Goal: Information Seeking & Learning: Learn about a topic

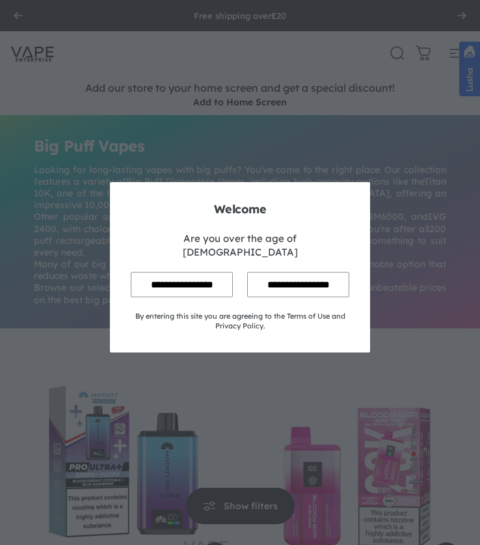
click at [185, 272] on input "**********" at bounding box center [182, 284] width 102 height 25
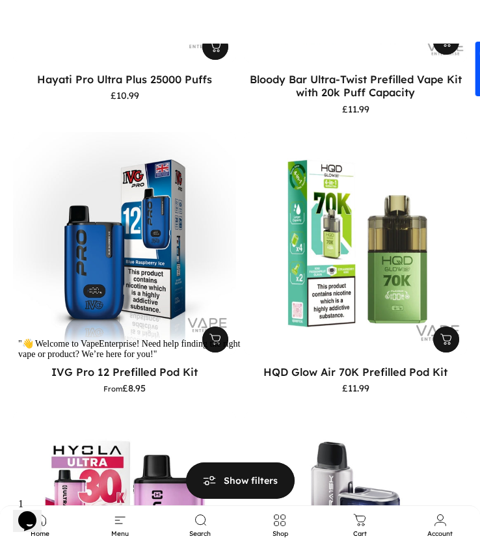
scroll to position [520, 0]
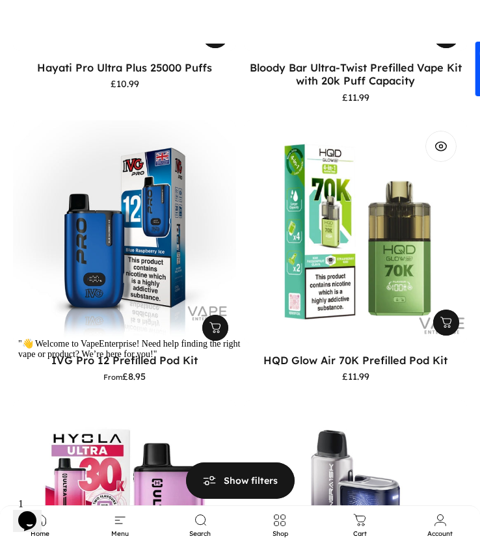
click at [348, 248] on img "HQD Glow Air 70K Prefilled Pod Kit" at bounding box center [355, 231] width 234 height 234
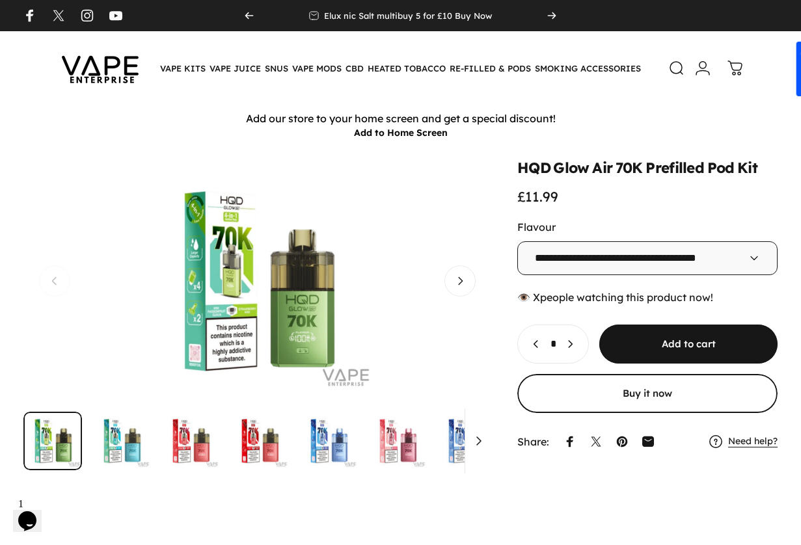
click at [43, 246] on button "Open media 1 in modal" at bounding box center [257, 281] width 468 height 240
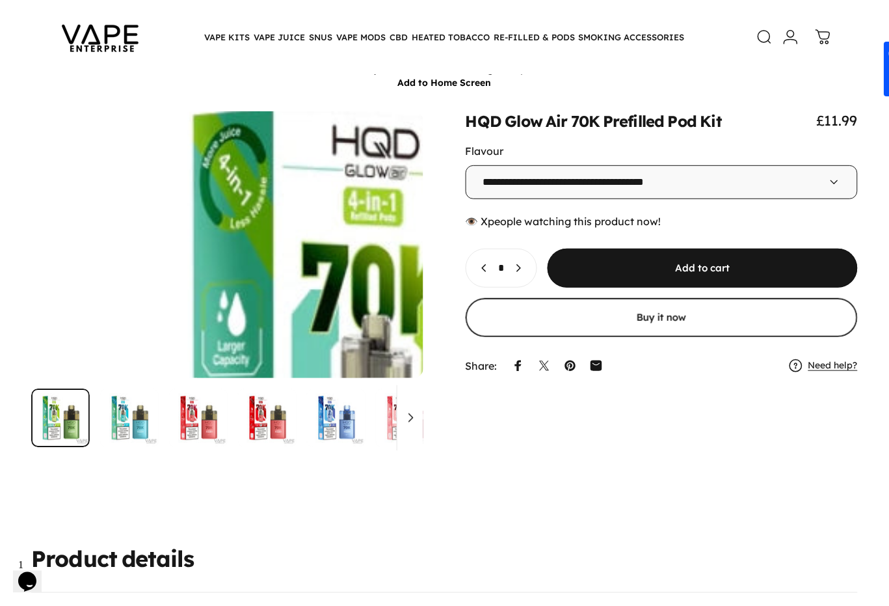
scroll to position [72, 0]
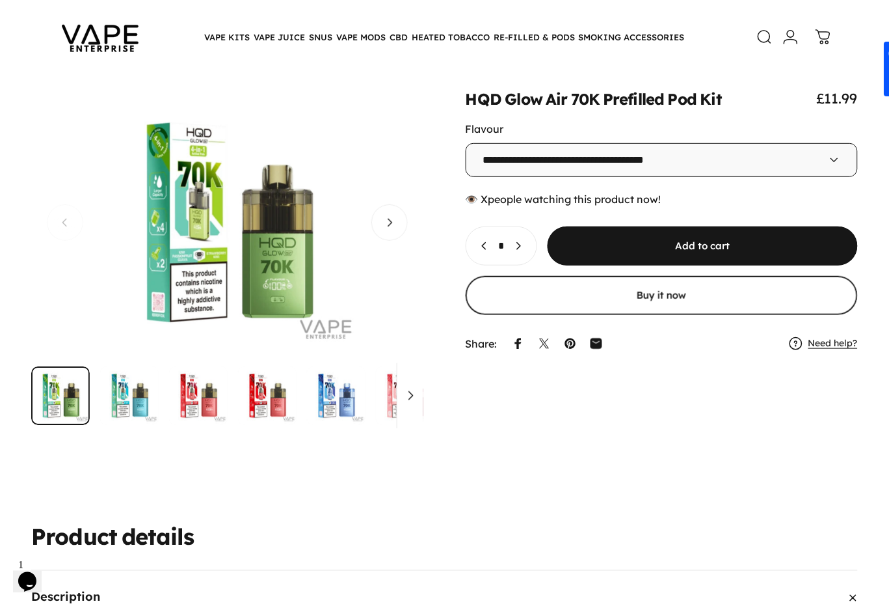
click at [56, 327] on button "Open media 1 in modal" at bounding box center [227, 222] width 392 height 267
click at [479, 425] on div "**********" at bounding box center [444, 257] width 827 height 336
click at [72, 356] on button "Open media 1 in modal" at bounding box center [227, 222] width 392 height 267
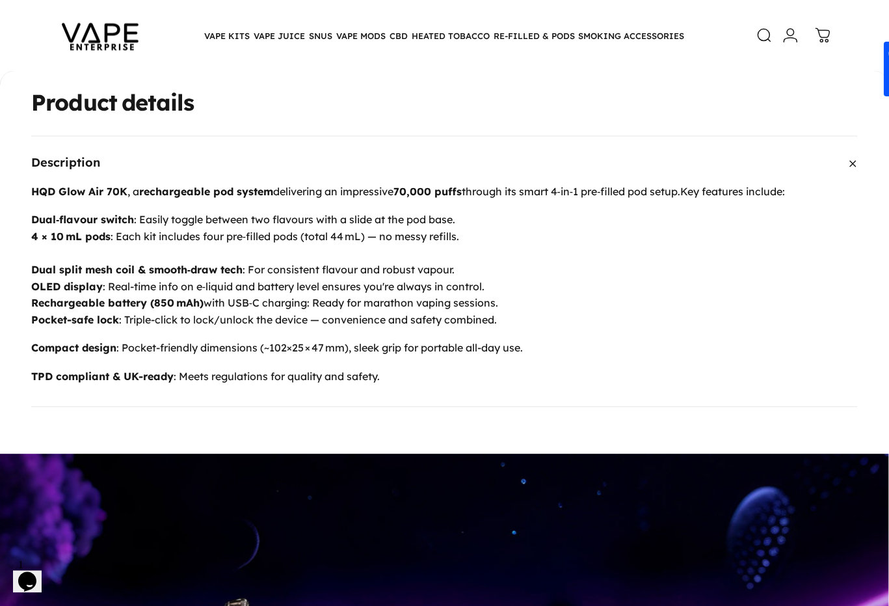
scroll to position [575, 0]
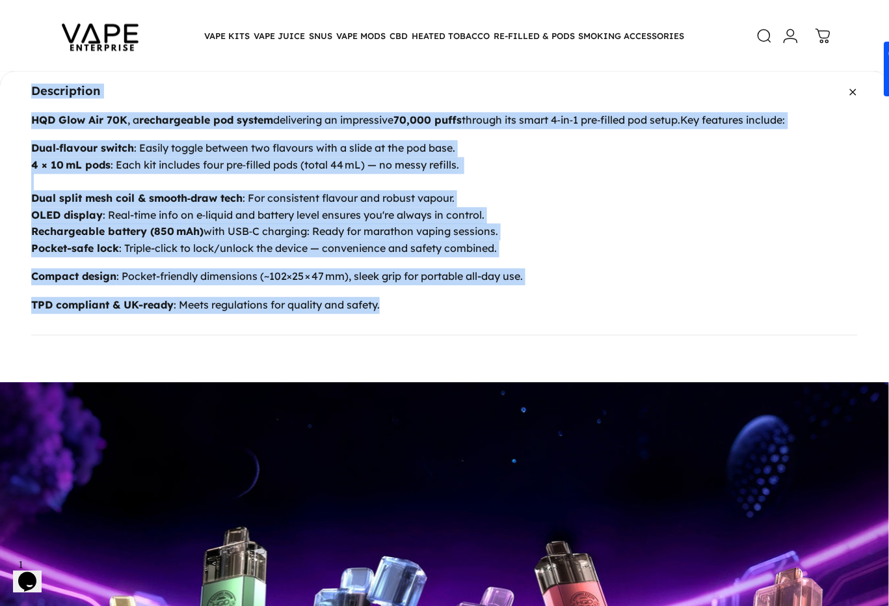
drag, startPoint x: 34, startPoint y: 164, endPoint x: 407, endPoint y: 432, distance: 459.5
click at [421, 335] on div "Product details Description HQD Glow Air 70K , a rechargeable pod system delive…" at bounding box center [444, 177] width 889 height 315
copy div "Product details Description HQD Glow Air 70K , a rechargeable pod system delive…"
click at [59, 255] on div "HQD Glow Air 70K , a rechargeable pod system delivering an impressive 70,000 pu…" at bounding box center [444, 223] width 827 height 222
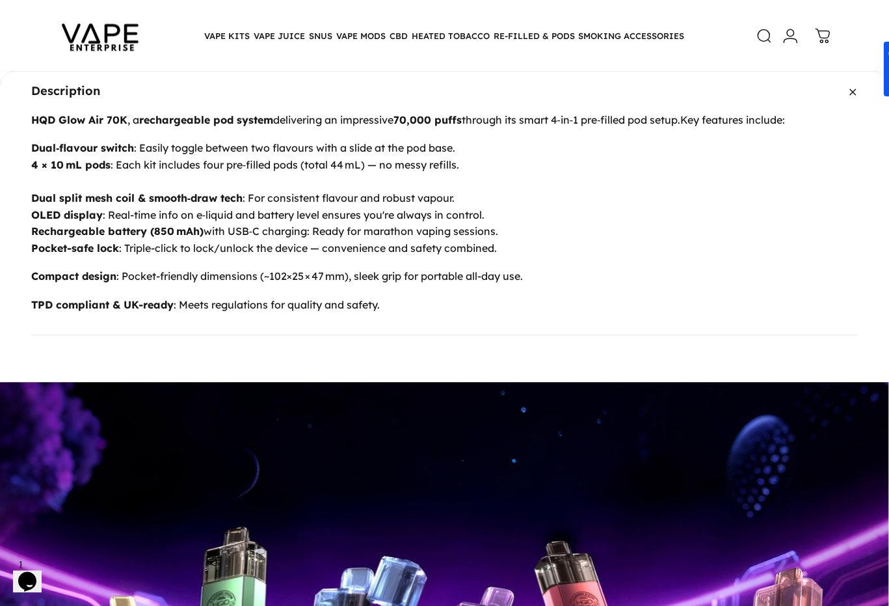
click at [80, 171] on strong "4 × 10 mL pods" at bounding box center [70, 164] width 79 height 13
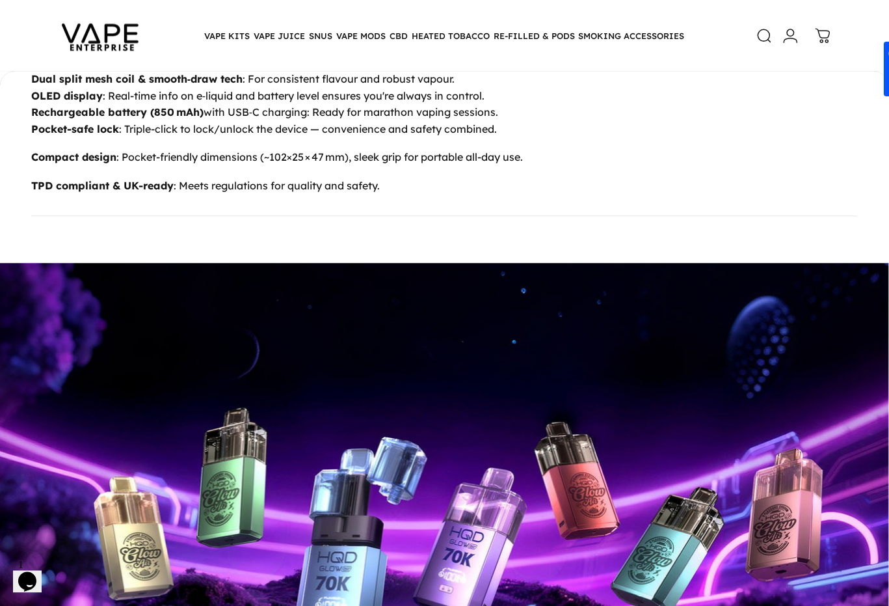
scroll to position [719, 0]
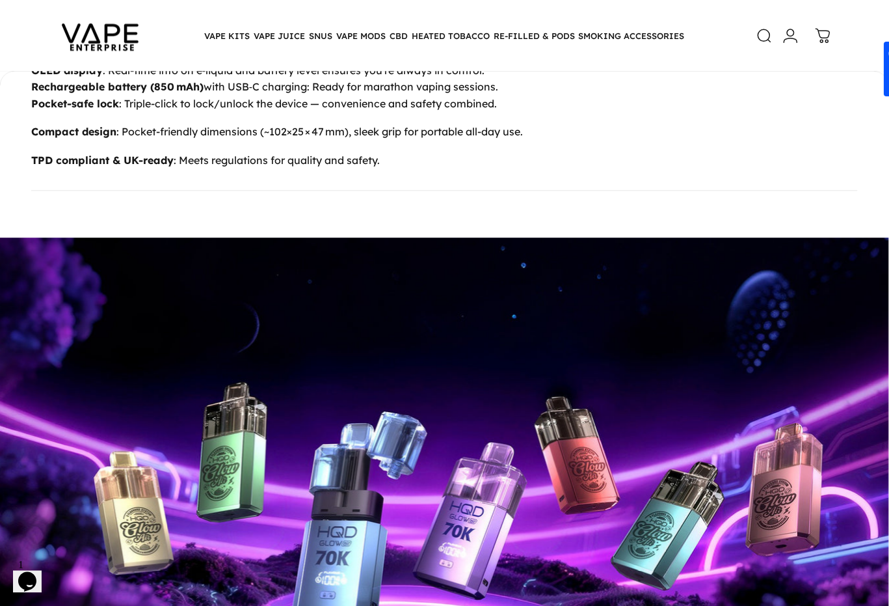
click at [98, 114] on div "HQD Glow Air 70K , a rechargeable pod system delivering an impressive 70,000 pu…" at bounding box center [444, 78] width 827 height 222
click at [86, 112] on p "Dual‑flavour switch : Easily toggle between two flavours with a slide at the po…" at bounding box center [444, 53] width 827 height 116
click at [61, 60] on strong "Dual split mesh coil & smooth‑draw tech" at bounding box center [136, 53] width 211 height 13
click at [70, 10] on strong "Dual‑flavour switch" at bounding box center [82, 3] width 103 height 13
click at [44, 77] on strong "OLED display" at bounding box center [67, 70] width 72 height 13
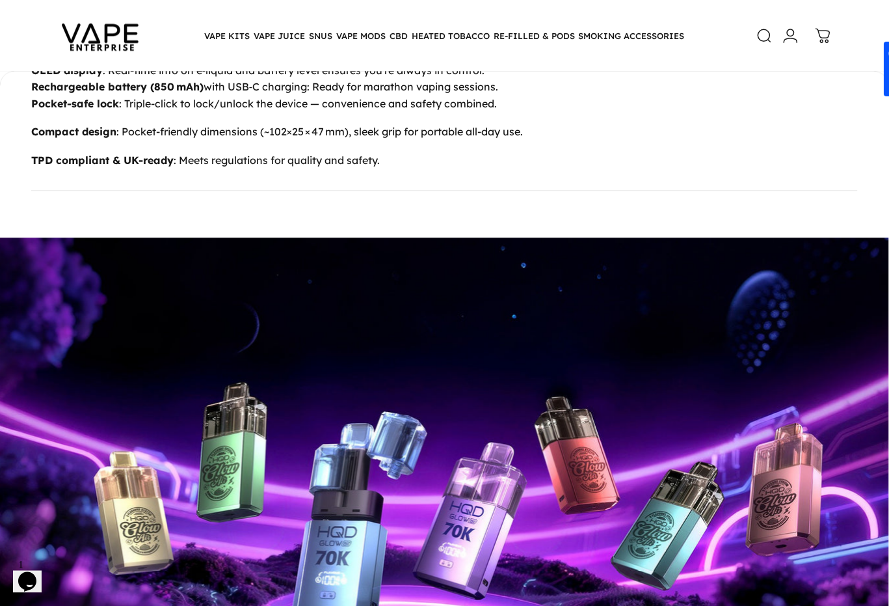
click at [49, 190] on div "HQD Glow Air 70K , a rechargeable pod system delivering an impressive 70,000 pu…" at bounding box center [444, 78] width 827 height 222
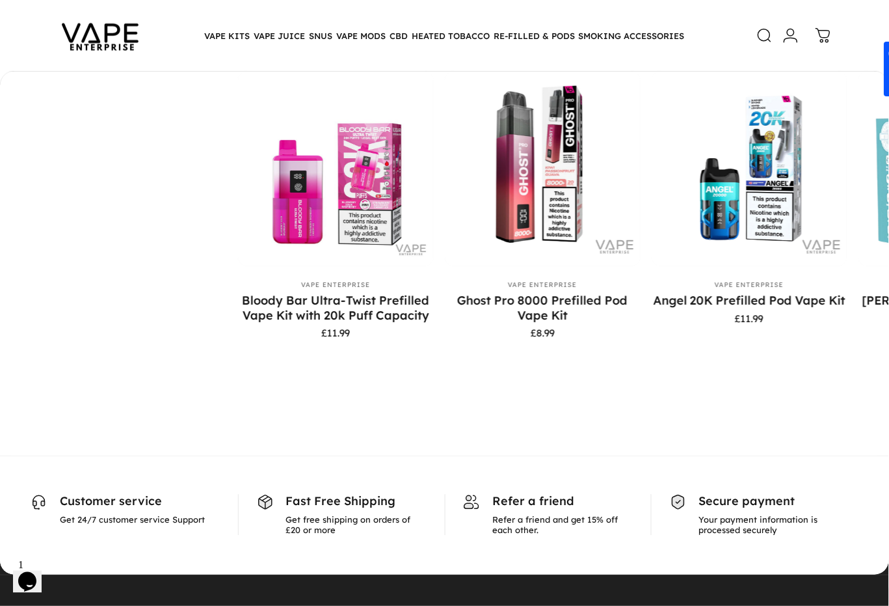
scroll to position [1442, 0]
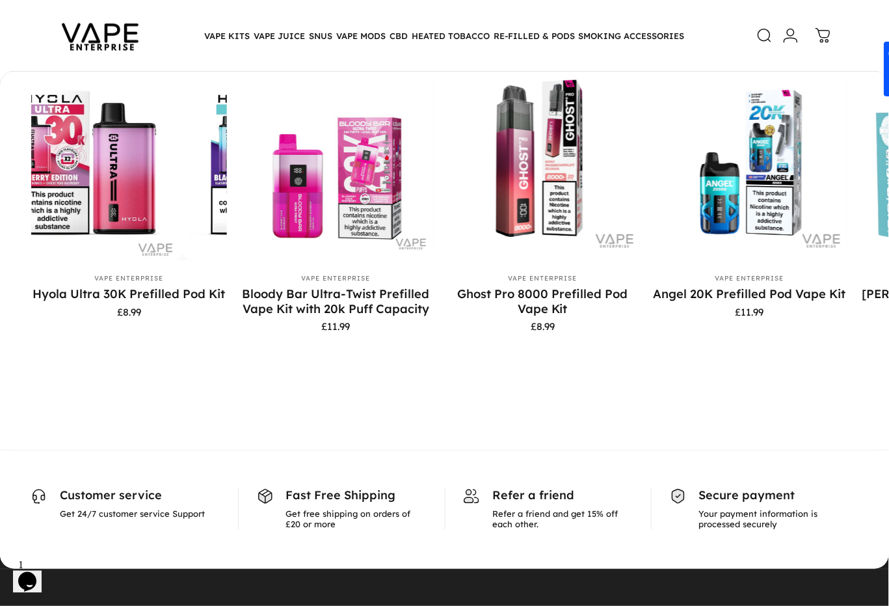
click at [66, 43] on animate-element "You" at bounding box center [58, 28] width 55 height 30
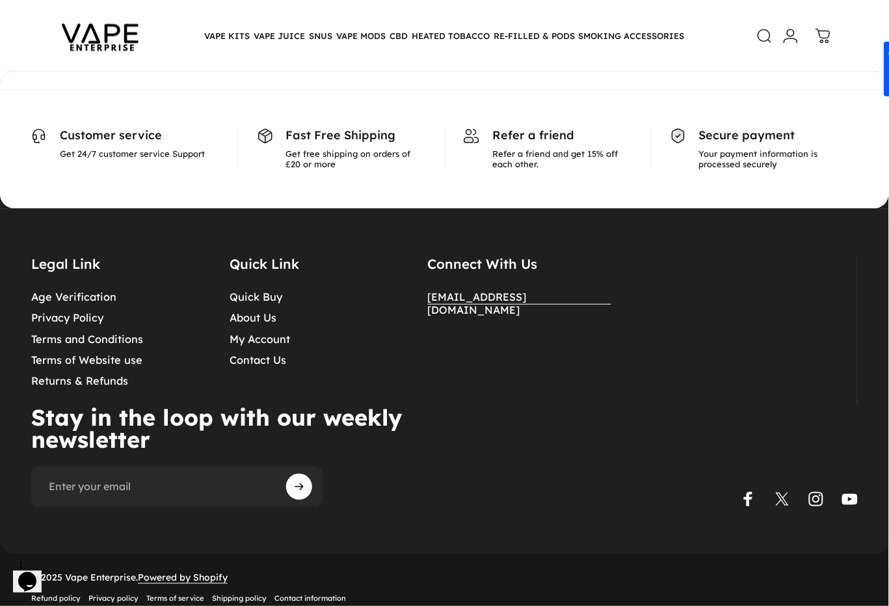
scroll to position [1804, 0]
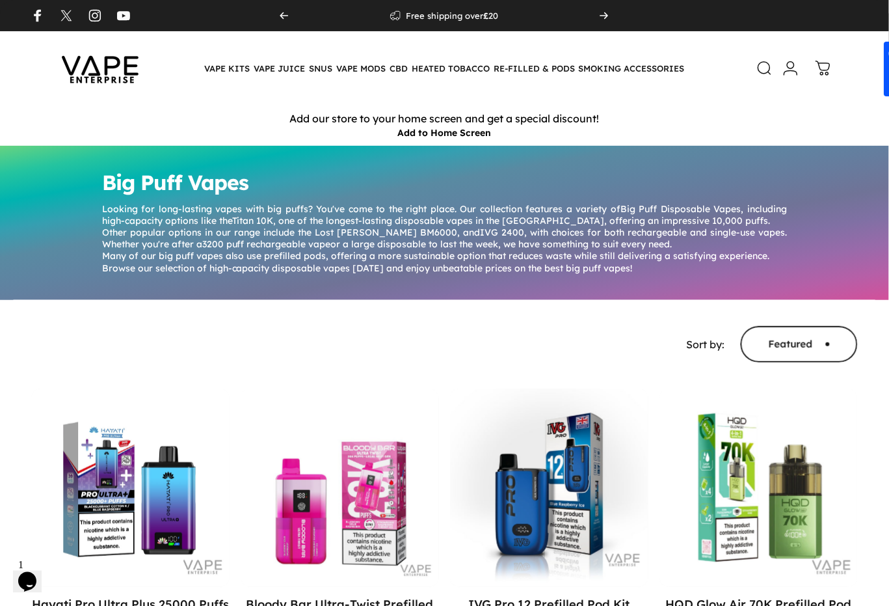
click at [765, 65] on icon at bounding box center [765, 68] width 16 height 16
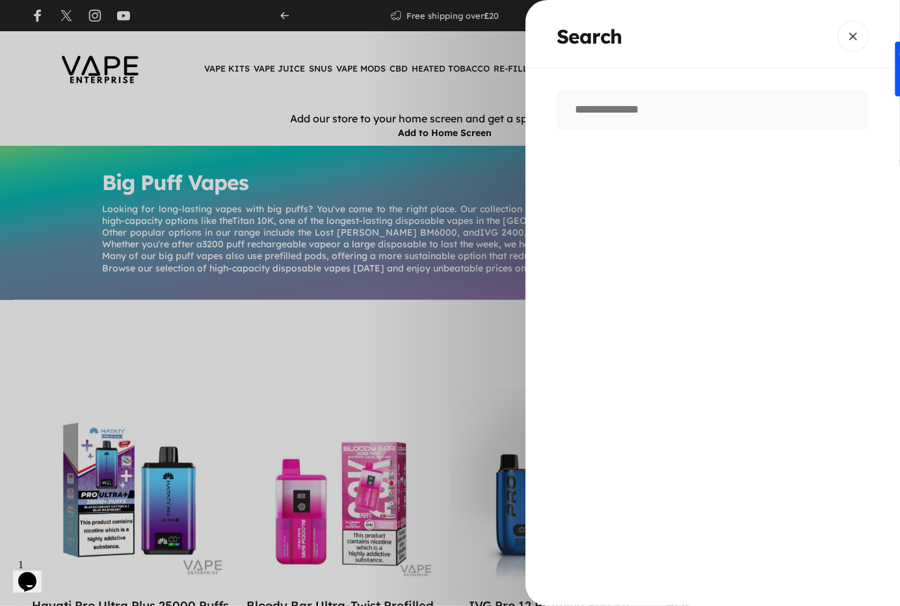
click at [632, 83] on div "Search Clear" at bounding box center [713, 196] width 375 height 256
click at [637, 116] on input "Search" at bounding box center [713, 109] width 312 height 40
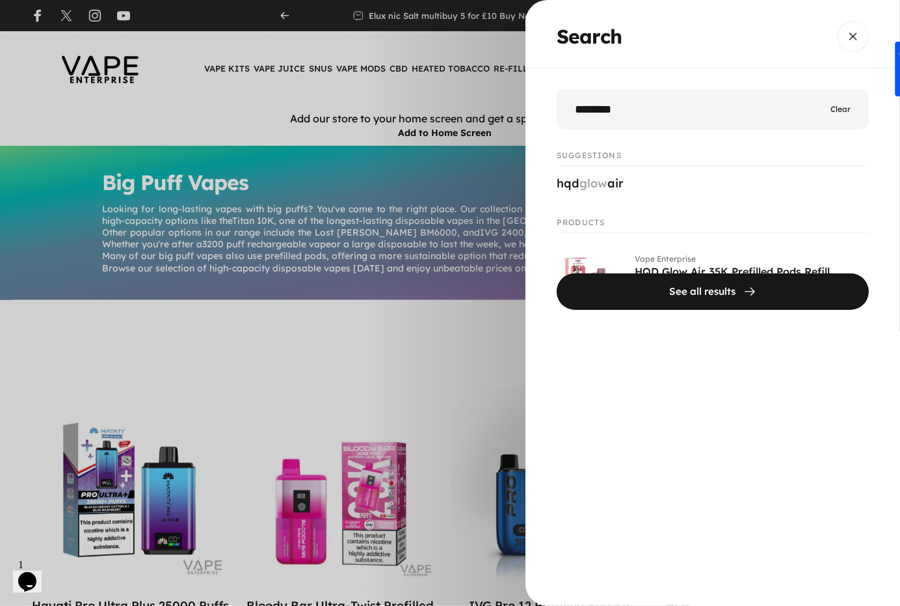
type input "********"
click at [557, 273] on button "See all results" at bounding box center [713, 291] width 312 height 36
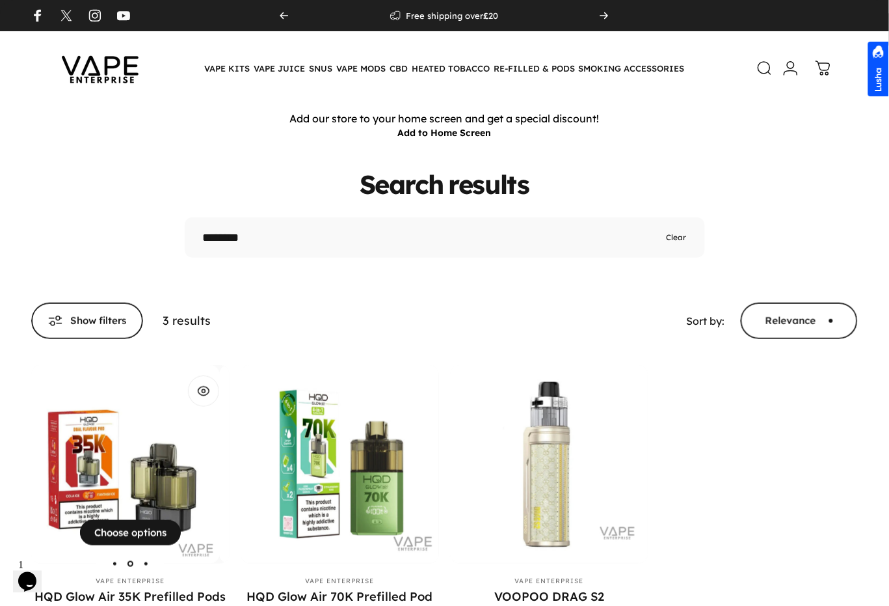
click at [135, 463] on img "HQD Glow Air 35K Prefilled Pods Refill" at bounding box center [120, 464] width 198 height 198
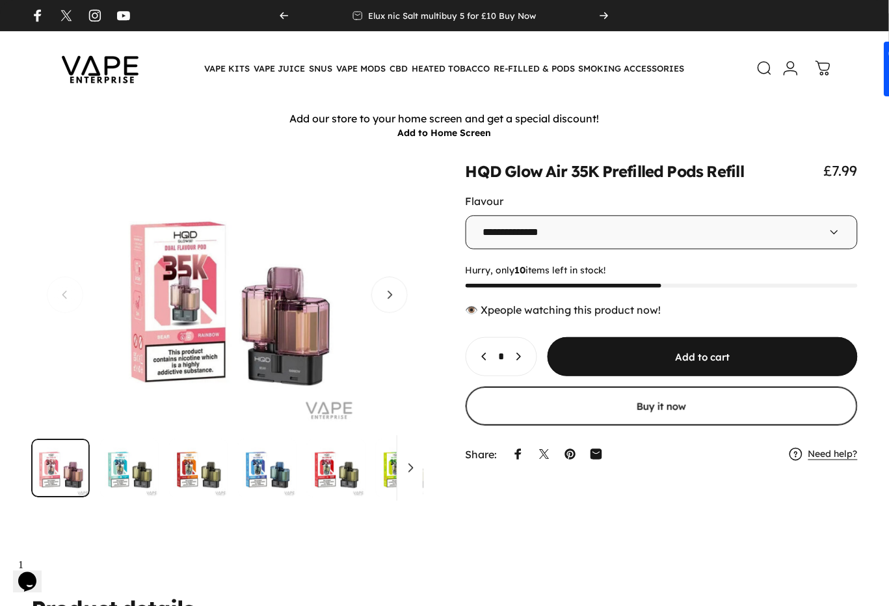
click at [88, 304] on button "Open media 1 in modal" at bounding box center [227, 294] width 392 height 267
click at [53, 161] on div "Gallery Viewer" at bounding box center [227, 294] width 392 height 267
drag, startPoint x: 823, startPoint y: 164, endPoint x: 859, endPoint y: 164, distance: 36.4
click at [859, 164] on div "**********" at bounding box center [444, 329] width 889 height 336
copy span "£7.99"
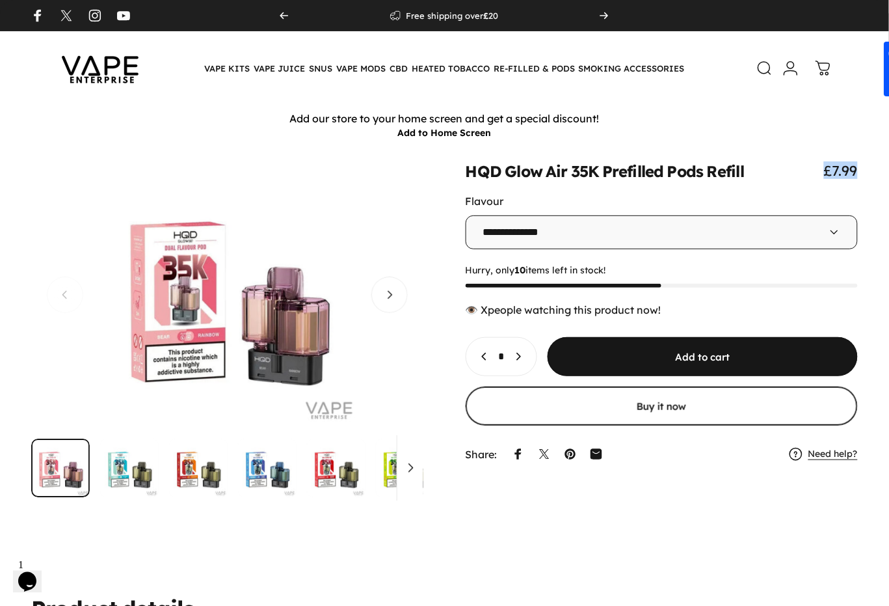
click at [81, 262] on button "Open media 1 in modal" at bounding box center [227, 294] width 392 height 267
click at [749, 260] on animate-element "**********" at bounding box center [662, 314] width 392 height 306
drag, startPoint x: 89, startPoint y: 148, endPoint x: 896, endPoint y: 7, distance: 819.4
click at [89, 148] on div "**********" at bounding box center [444, 349] width 889 height 406
